Goal: Communication & Community: Answer question/provide support

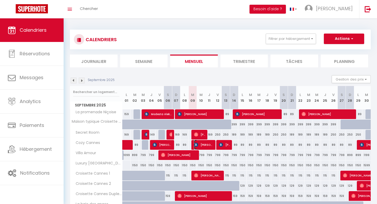
click at [208, 147] on span "[PERSON_NAME]" at bounding box center [204, 145] width 20 height 10
select select "OK"
select select "KO"
select select "0"
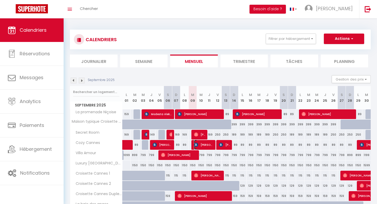
select select "1"
select select
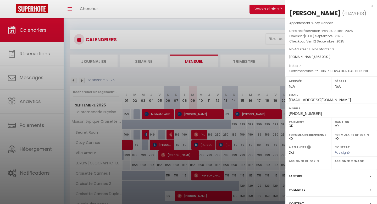
click at [208, 147] on div at bounding box center [188, 102] width 377 height 204
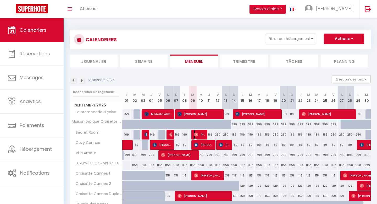
click at [205, 135] on span "[PERSON_NAME]" at bounding box center [199, 134] width 11 height 10
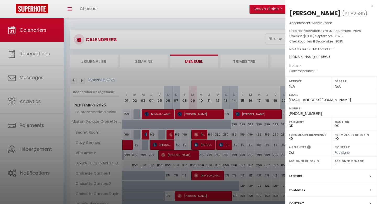
click at [204, 134] on div at bounding box center [188, 102] width 377 height 204
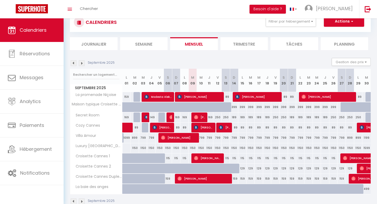
scroll to position [18, 0]
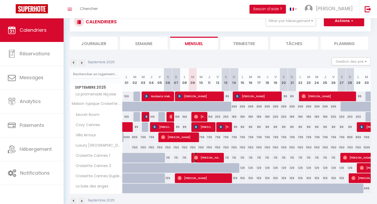
click at [203, 157] on span "[PERSON_NAME]" at bounding box center [208, 158] width 28 height 10
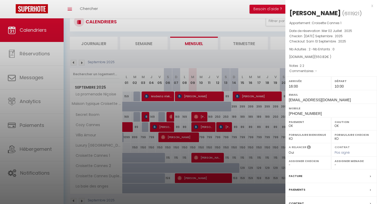
click at [203, 157] on div at bounding box center [188, 102] width 377 height 204
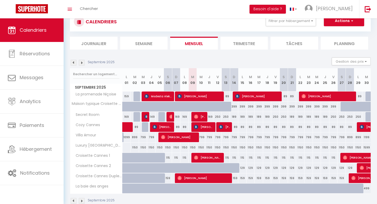
scroll to position [29, 0]
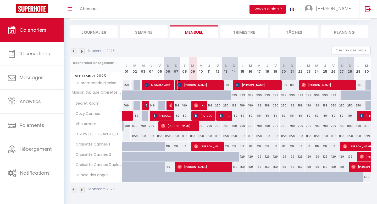
click at [216, 88] on span "[PERSON_NAME]" at bounding box center [200, 85] width 45 height 10
select select "KO"
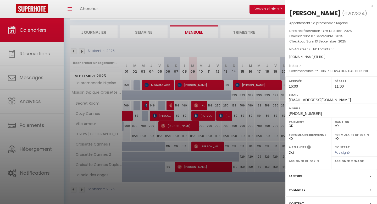
click at [216, 88] on div at bounding box center [188, 102] width 377 height 204
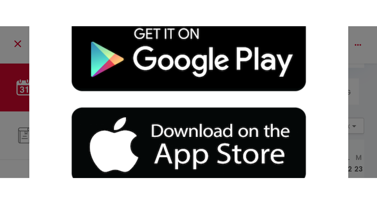
scroll to position [18, 0]
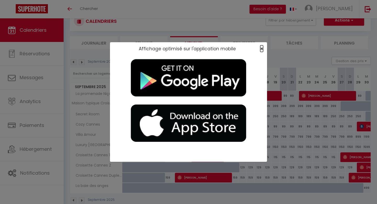
click at [261, 47] on span "×" at bounding box center [262, 48] width 3 height 7
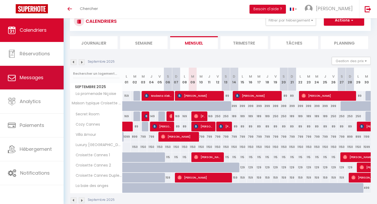
click at [37, 82] on link "Messages" at bounding box center [32, 78] width 64 height 24
select select "message"
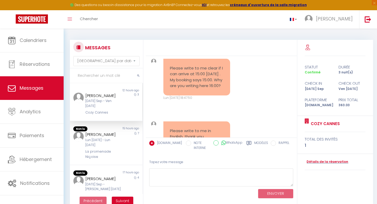
scroll to position [7, 0]
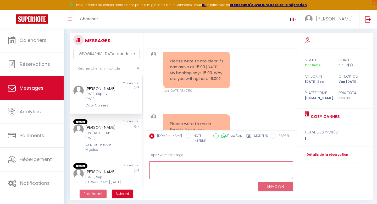
click at [182, 166] on textarea at bounding box center [221, 170] width 144 height 18
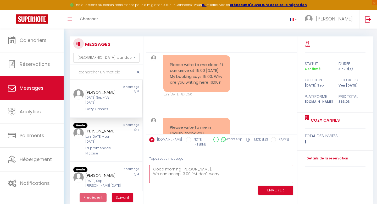
scroll to position [14, 0]
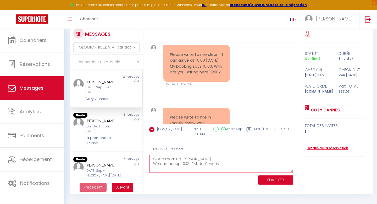
type textarea "Good morning [PERSON_NAME], We can accept 3:00 PM, don't worry."
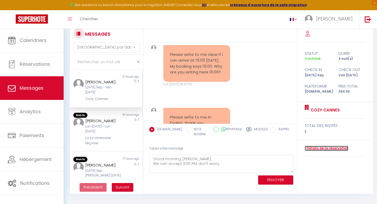
click at [325, 148] on link "Détails de la réservation" at bounding box center [327, 148] width 44 height 5
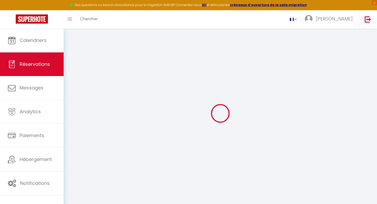
select select
checkbox input "false"
select select
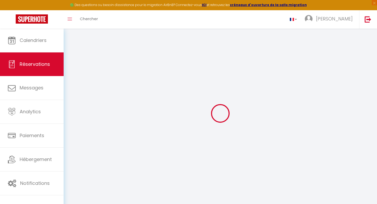
checkbox input "false"
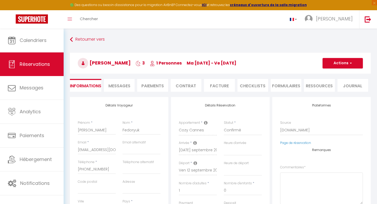
select select
checkbox input "false"
type textarea "** THIS RESERVATION HAS BEEN PRE-PAID ** Reservation has a cancellation grace p…"
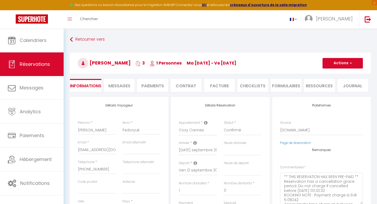
type input "69"
type input "16.08"
select select
checkbox input "false"
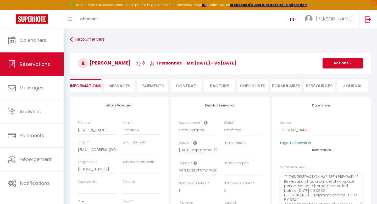
select select
click at [124, 85] on span "Messages" at bounding box center [120, 86] width 22 height 6
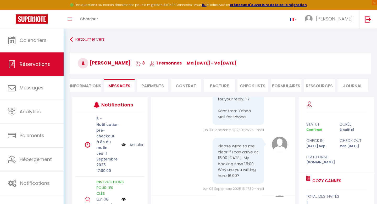
scroll to position [2237, 0]
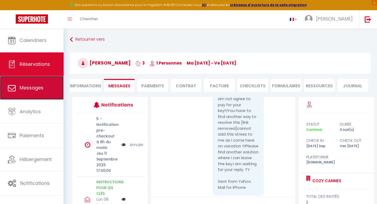
click at [35, 88] on span "Messages" at bounding box center [32, 87] width 24 height 7
select select "message"
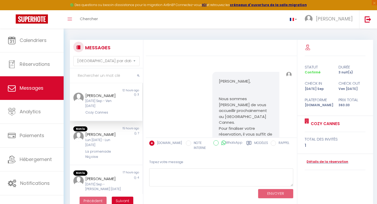
scroll to position [2116, 0]
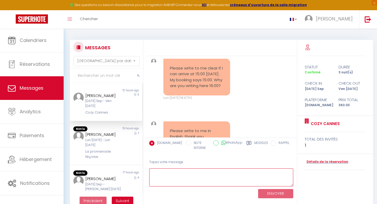
click at [183, 169] on textarea at bounding box center [221, 177] width 144 height 18
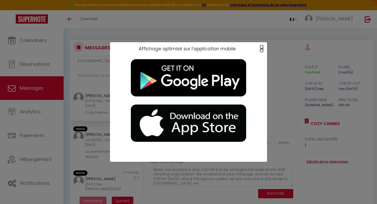
click at [262, 47] on span "×" at bounding box center [262, 48] width 3 height 7
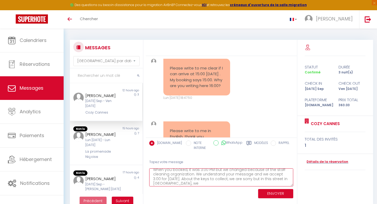
click at [189, 182] on textarea "Good morning [PERSON_NAME], When you booked, it was 3:00 PM but we changed beca…" at bounding box center [221, 177] width 144 height 18
click at [250, 178] on textarea "Good morning [PERSON_NAME], When you booked, it was 3:00 PM but we changed beca…" at bounding box center [221, 177] width 144 height 18
click at [285, 177] on textarea "Good morning [PERSON_NAME], When you booked, it was 3:00 PM but we changed beca…" at bounding box center [221, 177] width 144 height 18
click at [225, 180] on textarea "Good morning [PERSON_NAME], When you booked, it was 3:00 PM but we changed beca…" at bounding box center [221, 177] width 144 height 18
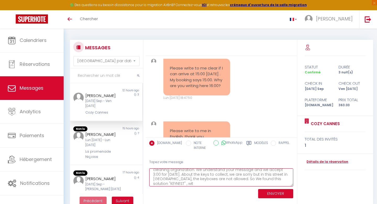
click at [231, 179] on textarea "Good morning [PERSON_NAME], When you booked, it was 3:00 PM but we changed beca…" at bounding box center [221, 177] width 144 height 18
click at [213, 184] on textarea "Good morning [PERSON_NAME], When you booked, it was 3:00 PM but we changed beca…" at bounding box center [221, 177] width 144 height 18
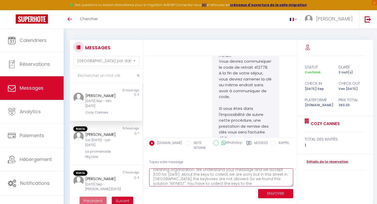
scroll to position [1185, 0]
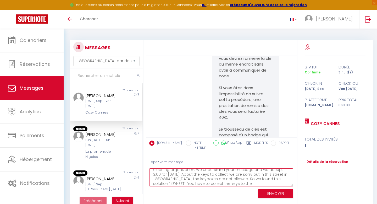
click at [264, 181] on textarea "Good morning [PERSON_NAME], When you booked, it was 3:00 PM but we changed beca…" at bounding box center [221, 177] width 144 height 18
click at [264, 183] on textarea "Good morning [PERSON_NAME], When you booked, it was 3:00 PM but we changed beca…" at bounding box center [221, 177] width 144 height 18
click at [273, 183] on textarea "Good morning [PERSON_NAME], When you booked, it was 3:00 PM but we changed beca…" at bounding box center [221, 177] width 144 height 18
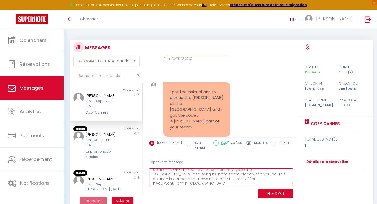
scroll to position [637, 0]
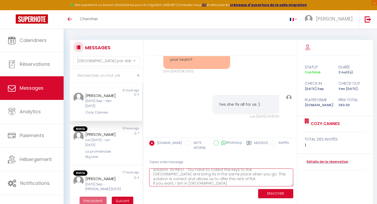
drag, startPoint x: 213, startPoint y: 182, endPoint x: 154, endPoint y: 181, distance: 59.2
click at [154, 181] on textarea "Good morning [PERSON_NAME], When you booked, it was 3:00 PM but we changed beca…" at bounding box center [221, 177] width 144 height 18
click at [190, 177] on textarea "Good morning [PERSON_NAME], When you booked, it was 3:00 PM but we changed beca…" at bounding box center [221, 177] width 144 height 18
click at [208, 174] on textarea "Good morning [PERSON_NAME], When you booked, it was 3:00 PM but we changed beca…" at bounding box center [221, 177] width 144 height 18
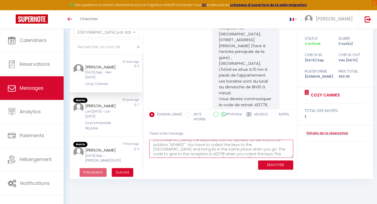
scroll to position [21, 0]
click at [159, 153] on textarea "Good morning [PERSON_NAME], When you booked, it was 3:00 PM but we changed beca…" at bounding box center [221, 149] width 144 height 18
click at [180, 149] on textarea "Good morning [PERSON_NAME], When you booked, it was 3:00 PM but we changed beca…" at bounding box center [221, 149] width 144 height 18
click at [181, 148] on textarea "Good morning [PERSON_NAME], When you booked, it was 3:00 PM but we changed beca…" at bounding box center [221, 149] width 144 height 18
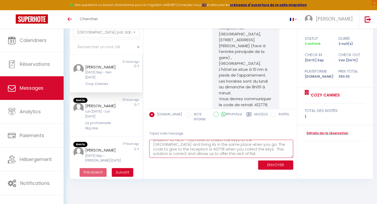
click at [175, 155] on textarea "Good morning [PERSON_NAME], When you booked, it was 3:00 PM but we changed beca…" at bounding box center [221, 149] width 144 height 18
click at [159, 152] on textarea "Good morning [PERSON_NAME], When you booked, it was 3:00 PM but we changed beca…" at bounding box center [221, 149] width 144 height 18
type textarea "Good morning [PERSON_NAME], When you booked, it was 3:00 PM but we changed beca…"
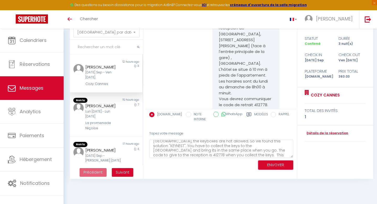
click at [266, 163] on button "ENVOYER" at bounding box center [275, 164] width 35 height 9
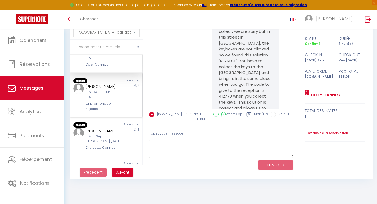
scroll to position [21, 0]
click at [103, 104] on div "La promenade Niçoise" at bounding box center [102, 105] width 35 height 11
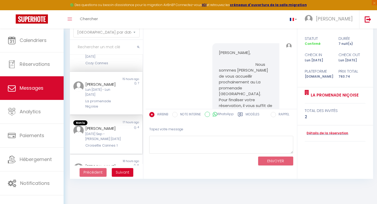
click at [115, 134] on div "[DATE] Sep - [PERSON_NAME] [DATE]" at bounding box center [102, 137] width 35 height 10
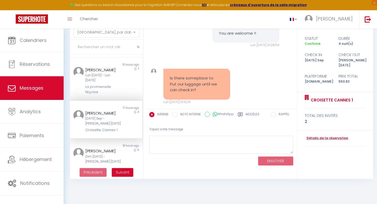
scroll to position [878, 0]
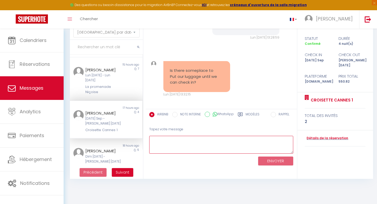
click at [162, 141] on textarea at bounding box center [221, 145] width 144 height 18
type textarea "Dear [PERSON_NAME],"
drag, startPoint x: 194, startPoint y: 147, endPoint x: 143, endPoint y: 139, distance: 51.6
click at [143, 139] on div "MESSAGES Trier par date de réservation [GEOGRAPHIC_DATA] par date de message No…" at bounding box center [221, 95] width 308 height 168
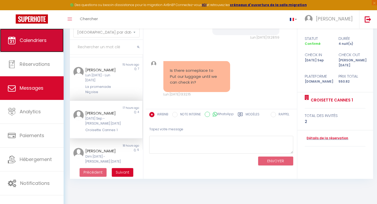
click at [39, 43] on span "Calendriers" at bounding box center [33, 40] width 27 height 7
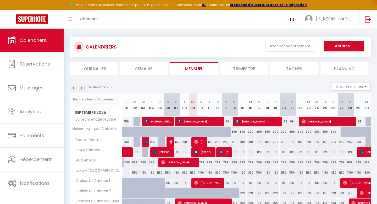
scroll to position [6, 0]
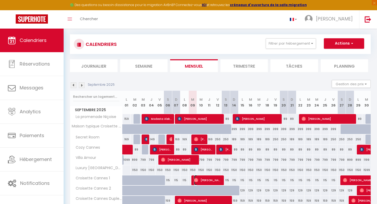
click at [213, 177] on span "[PERSON_NAME]" at bounding box center [208, 180] width 28 height 10
select select "OK"
select select "1"
select select "0"
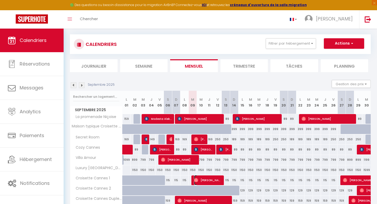
select select "1"
select select
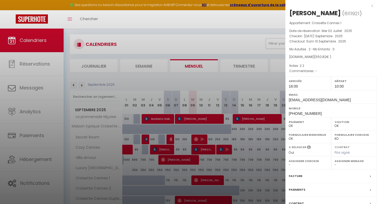
click at [213, 177] on div at bounding box center [188, 102] width 377 height 204
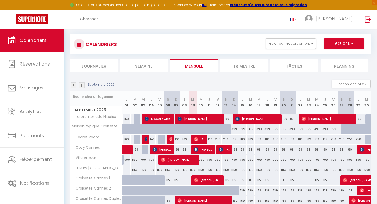
scroll to position [0, 0]
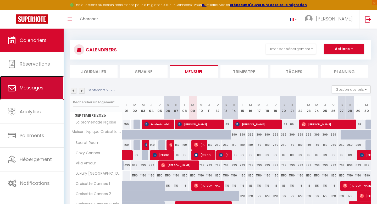
click at [31, 84] on span "Messages" at bounding box center [32, 87] width 24 height 7
select select "message"
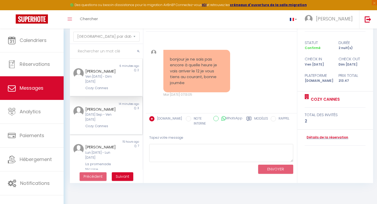
scroll to position [27, 0]
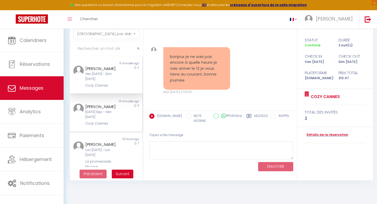
click at [114, 115] on div "[DATE] Sep - Ven [DATE]" at bounding box center [102, 115] width 35 height 10
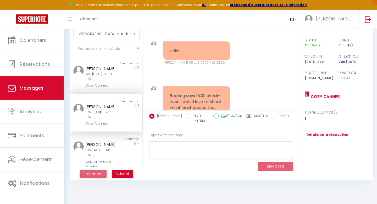
scroll to position [2291, 0]
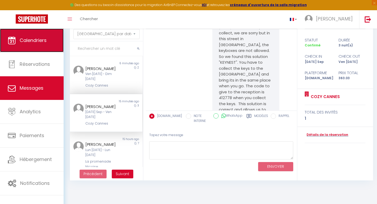
click at [44, 44] on link "Calendriers" at bounding box center [32, 41] width 64 height 24
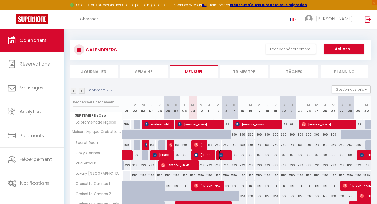
click at [229, 153] on span "[PERSON_NAME]" at bounding box center [224, 155] width 11 height 10
select select "OK"
select select "KO"
select select "1"
select select "0"
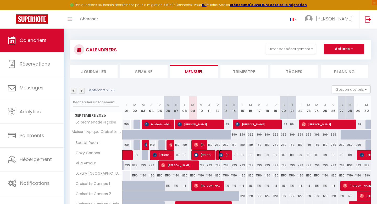
select select "1"
select select
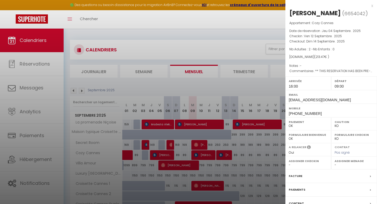
click at [227, 153] on div at bounding box center [188, 102] width 377 height 204
